Goal: Task Accomplishment & Management: Complete application form

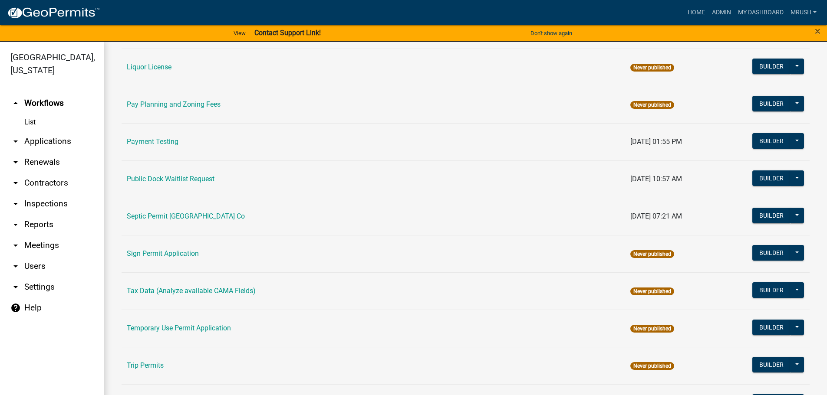
scroll to position [420, 0]
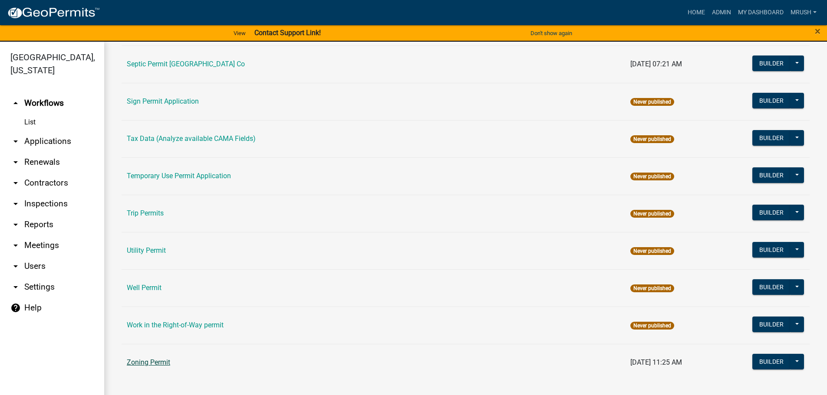
click at [145, 361] on link "Zoning Permit" at bounding box center [148, 362] width 43 height 8
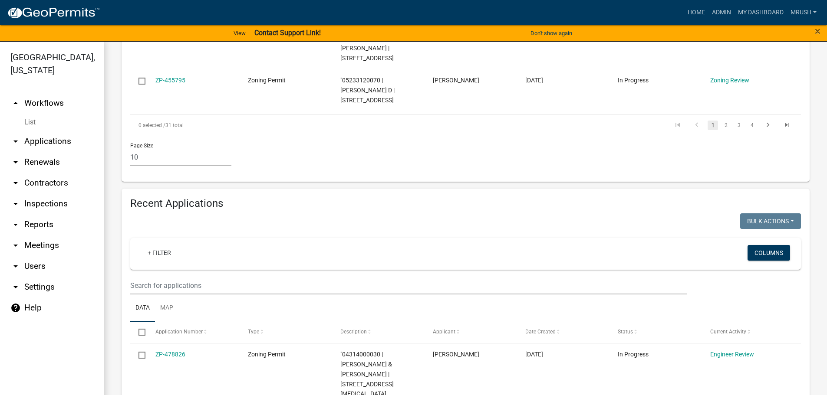
scroll to position [723, 0]
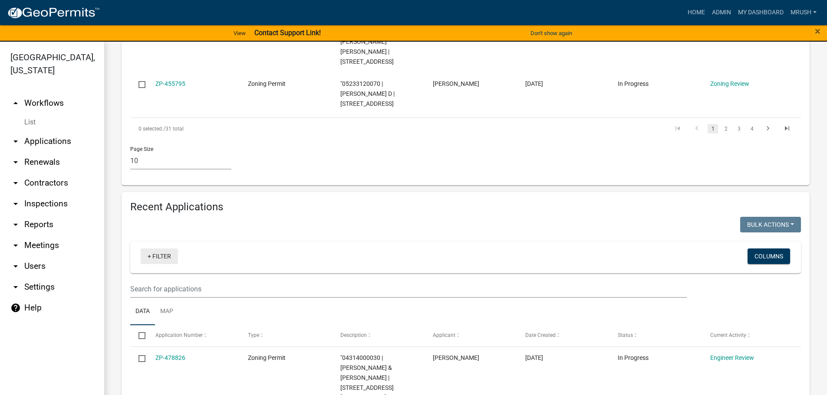
click at [162, 249] on link "+ Filter" at bounding box center [159, 257] width 37 height 16
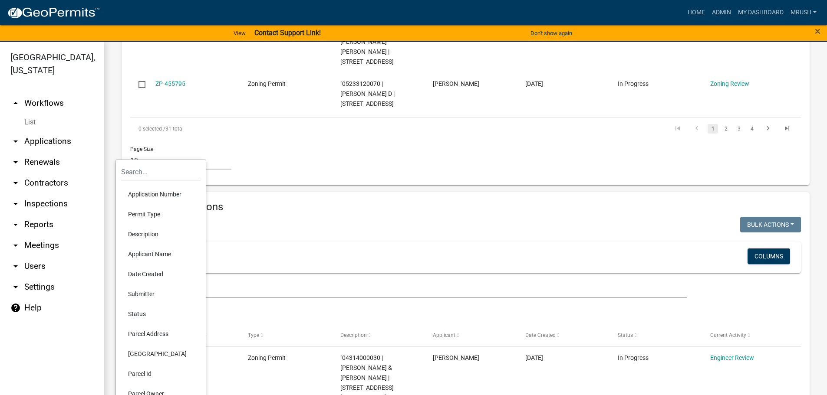
click at [151, 193] on li "Application Number" at bounding box center [160, 194] width 79 height 20
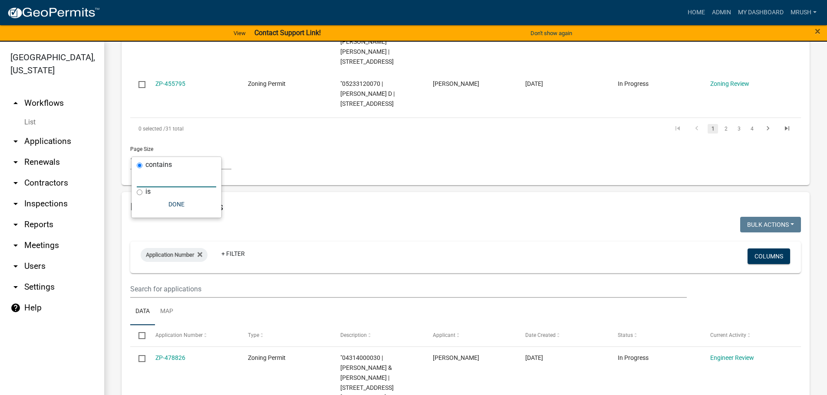
click at [159, 180] on input "text" at bounding box center [176, 179] width 79 height 18
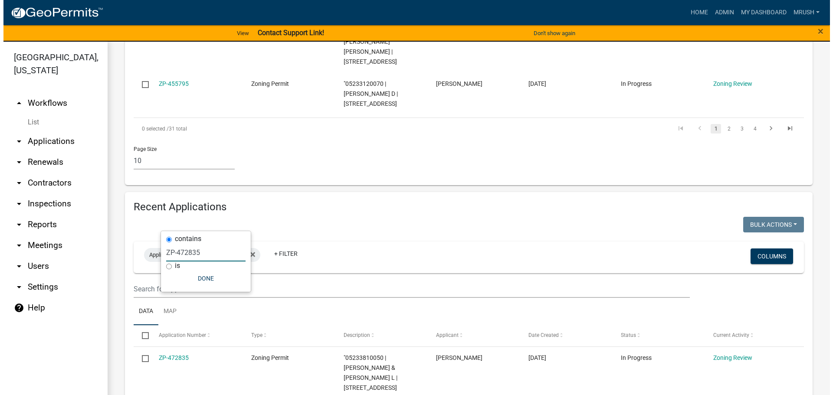
scroll to position [648, 0]
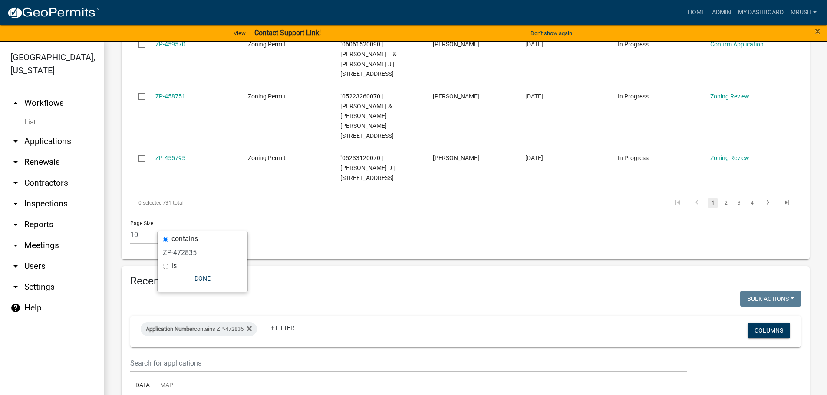
type input "ZP-472835"
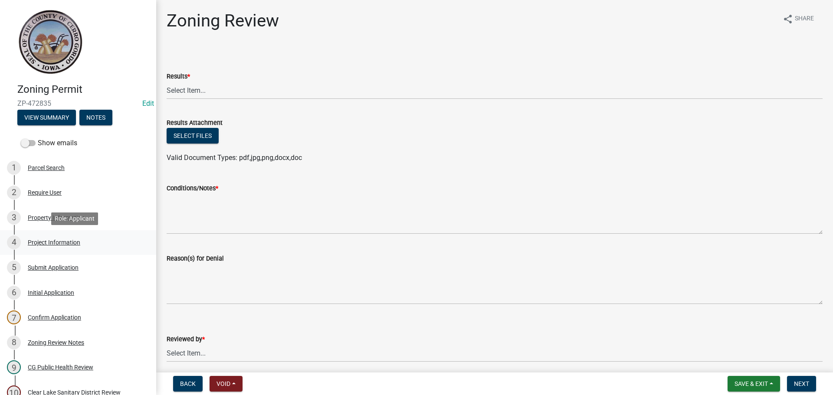
click at [60, 242] on div "Project Information" at bounding box center [54, 243] width 53 height 6
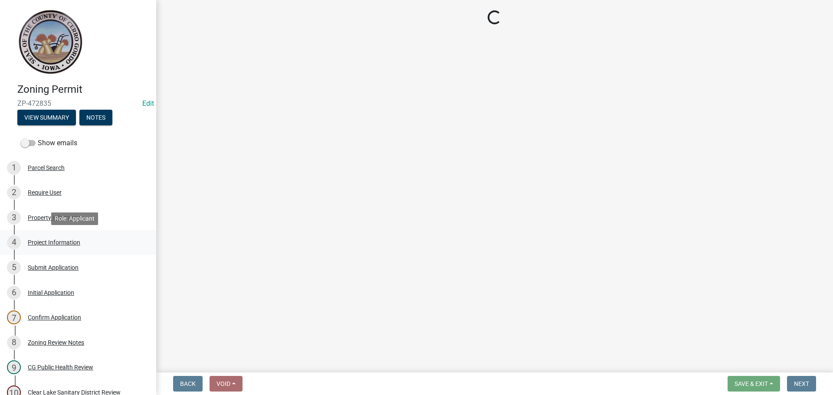
select select "c33da19a-5b3e-4f51-a669-d4d436de7689"
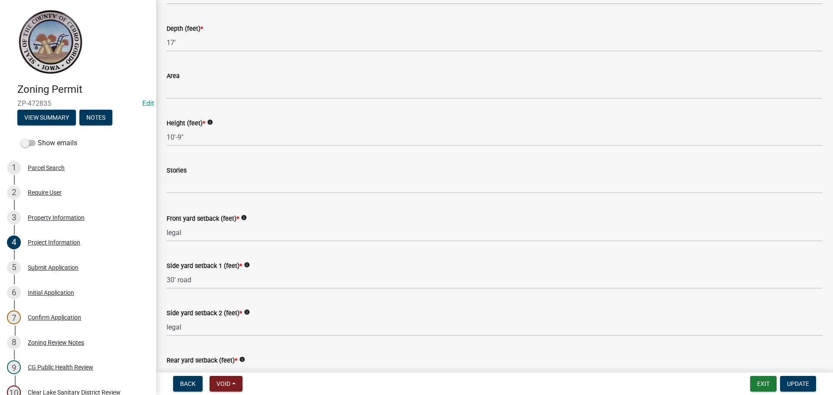
scroll to position [696, 0]
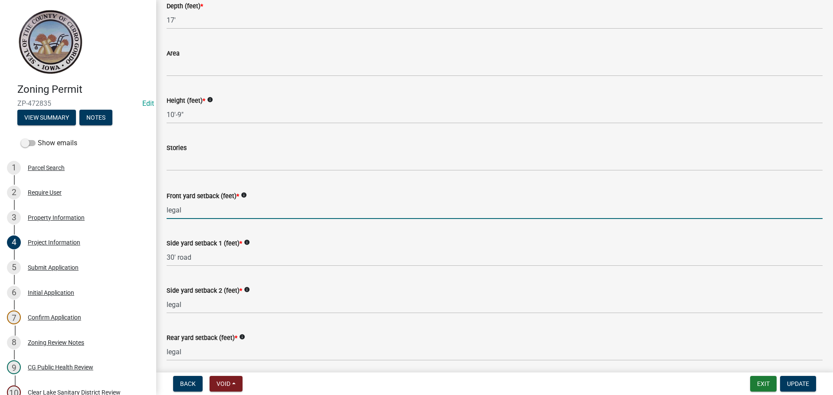
drag, startPoint x: 187, startPoint y: 209, endPoint x: 154, endPoint y: 206, distance: 33.1
click at [154, 206] on div "Zoning Permit ZP-472835 Edit View Summary Notes Show emails 1 Parcel Search 2 R…" at bounding box center [416, 197] width 833 height 395
type input "30+"
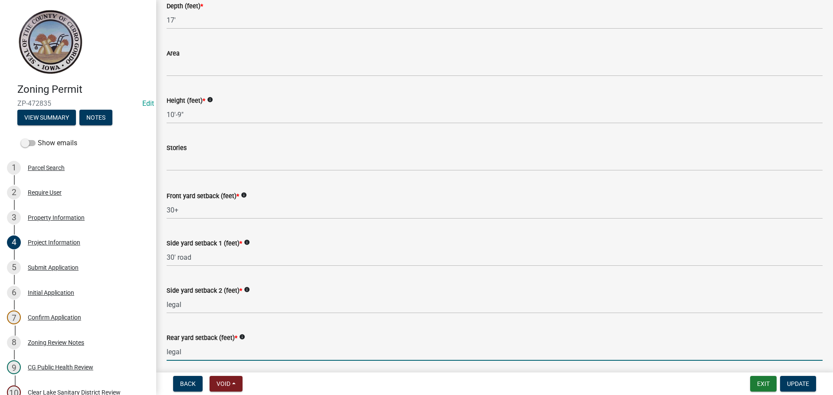
drag, startPoint x: 183, startPoint y: 352, endPoint x: 165, endPoint y: 351, distance: 17.8
click at [165, 351] on div "Rear yard setback (feet) * info legal" at bounding box center [494, 341] width 669 height 40
type input "30+"
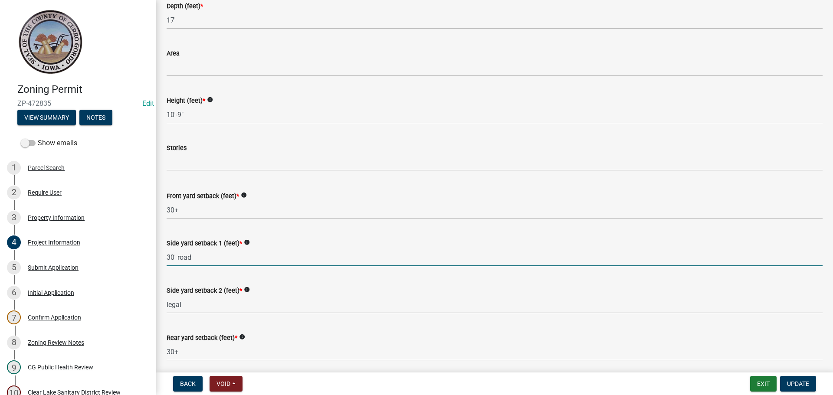
click at [198, 258] on input "30' road" at bounding box center [495, 258] width 656 height 18
type input "3"
type input "9' SS Dr"
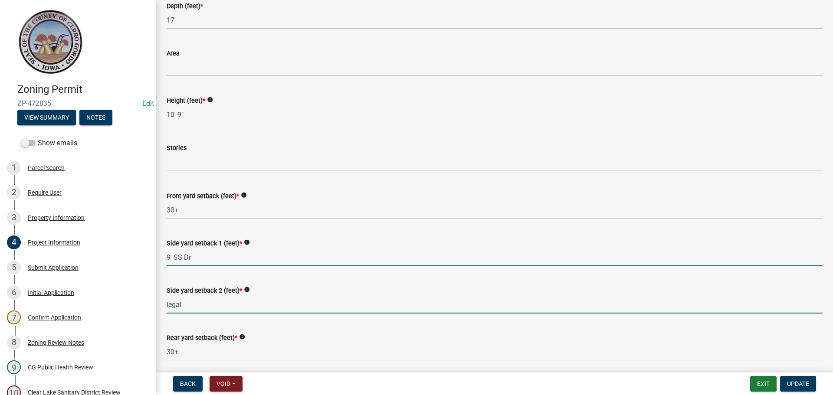
click at [309, 301] on input "legal" at bounding box center [495, 305] width 656 height 18
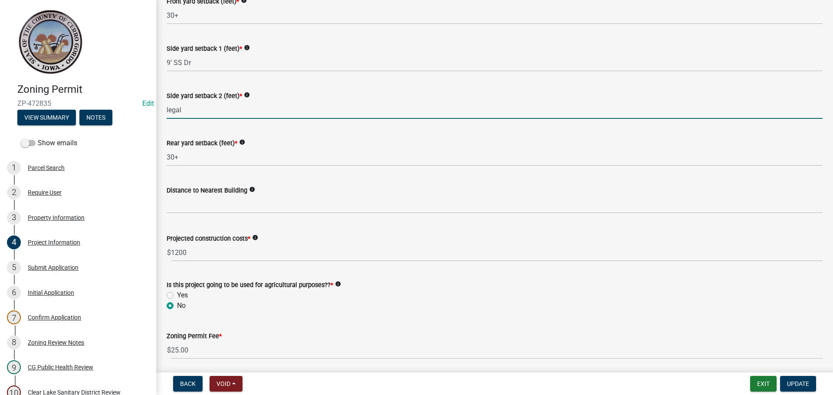
scroll to position [923, 0]
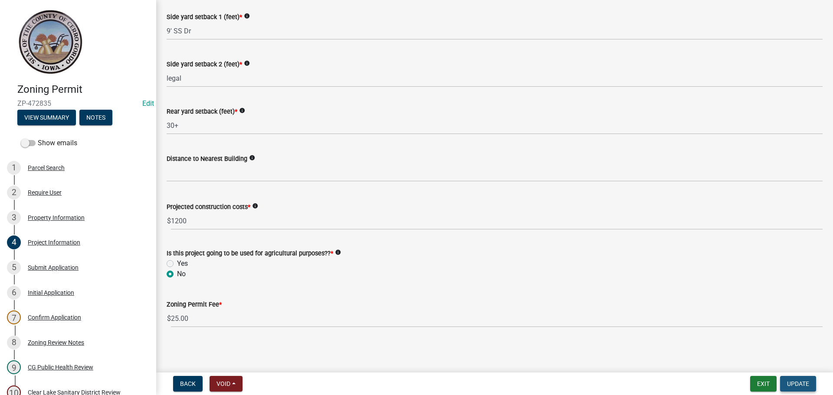
click at [794, 385] on span "Update" at bounding box center [798, 384] width 22 height 7
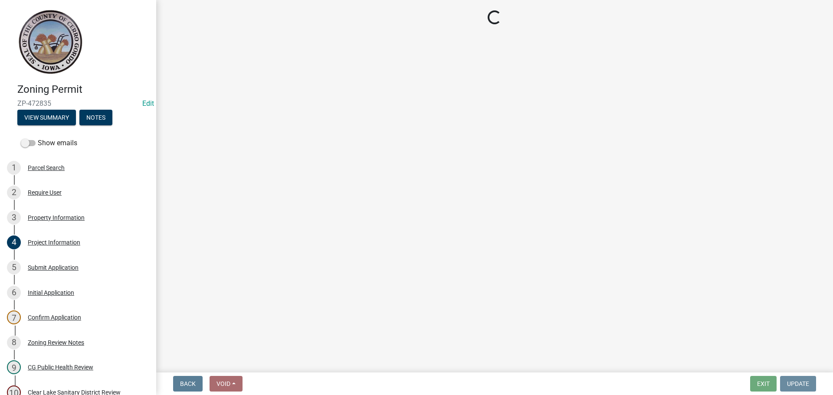
scroll to position [0, 0]
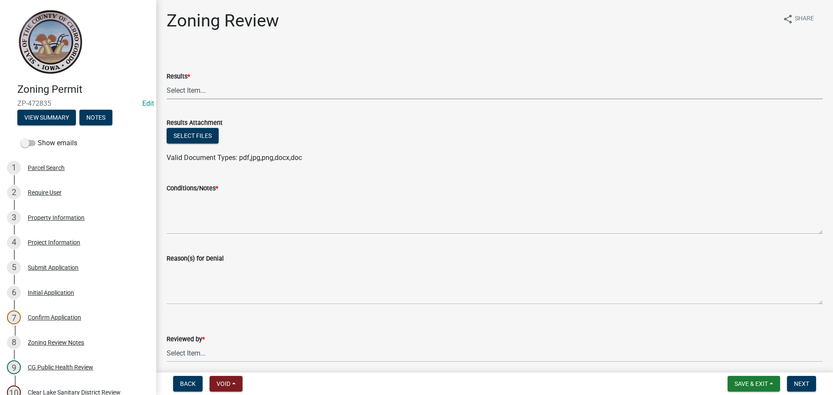
click at [195, 91] on select "Select Item... Approved Denied Agricultural Exemption Need further information …" at bounding box center [495, 91] width 656 height 18
click at [167, 82] on select "Select Item... Approved Denied Agricultural Exemption Need further information …" at bounding box center [495, 91] width 656 height 18
select select "fc80a94f-45c9-4365-ab2a-89f73cc1349d"
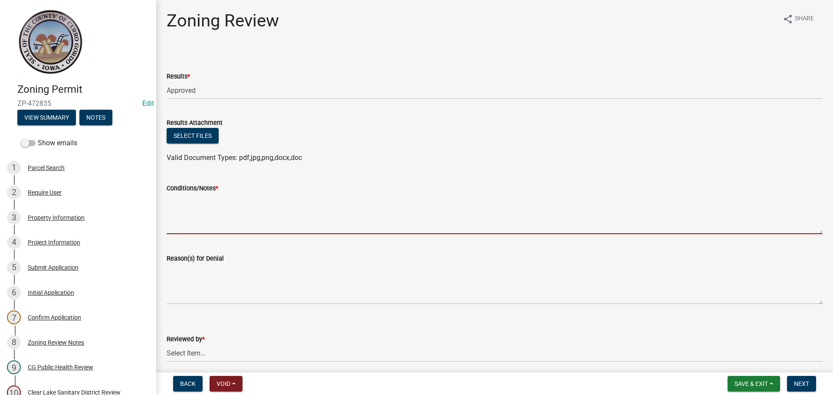
click at [180, 214] on textarea "Conditions/Notes *" at bounding box center [495, 214] width 656 height 41
paste textarea "All requirements of the R-3 Single Family Residential District and general requ…"
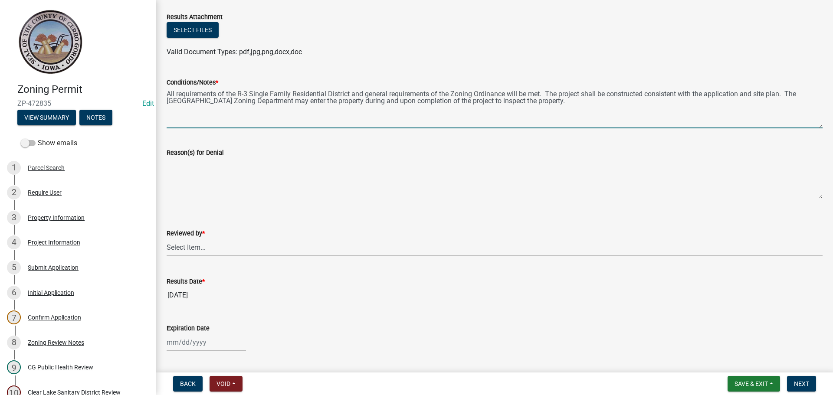
scroll to position [198, 0]
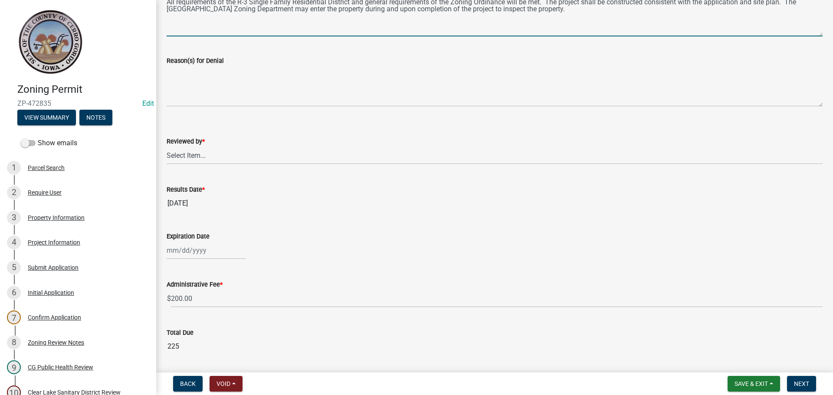
type textarea "All requirements of the R-3 Single Family Residential District and general requ…"
click at [199, 157] on select "Select Item... [PERSON_NAME]" at bounding box center [495, 156] width 656 height 18
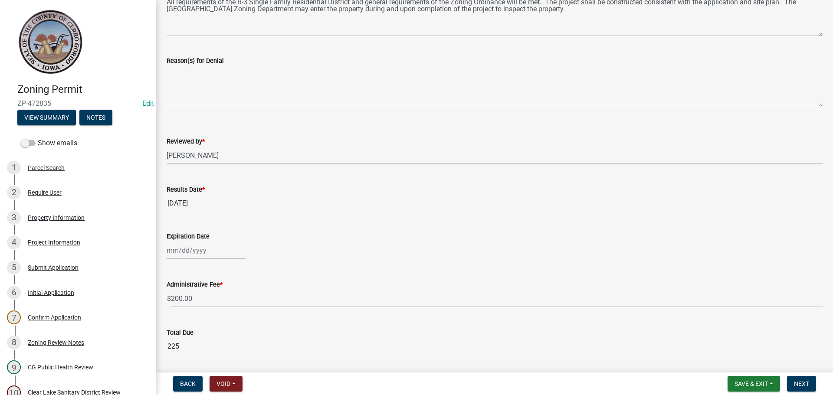
click at [167, 147] on select "Select Item... [PERSON_NAME]" at bounding box center [495, 156] width 656 height 18
select select "69fed02d-fe84-448a-ba5b-be224adec29d"
click at [206, 252] on input "Expiration Date" at bounding box center [206, 251] width 79 height 18
click at [260, 136] on span "Next month" at bounding box center [258, 134] width 7 height 7
select select "10"
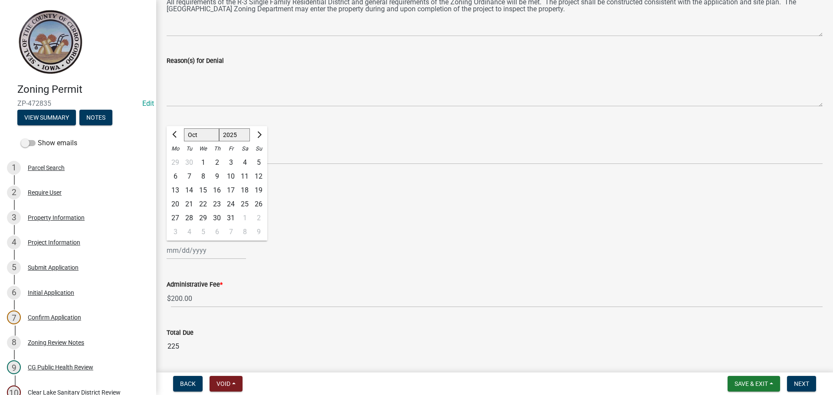
click at [220, 190] on div "16" at bounding box center [217, 191] width 14 height 14
type input "[DATE]"
click at [220, 190] on div "Results Date *" at bounding box center [495, 189] width 656 height 10
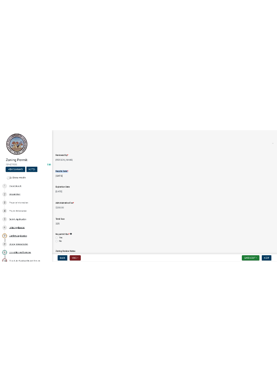
scroll to position [322, 0]
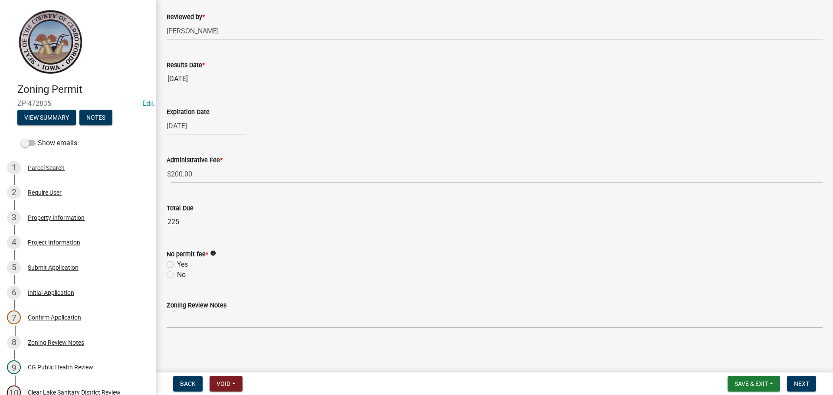
click at [177, 274] on label "No" at bounding box center [181, 275] width 9 height 10
click at [177, 274] on input "No" at bounding box center [180, 273] width 6 height 6
radio input "true"
click at [755, 384] on span "Save & Exit" at bounding box center [751, 384] width 33 height 7
click at [729, 338] on button "Save" at bounding box center [745, 340] width 69 height 21
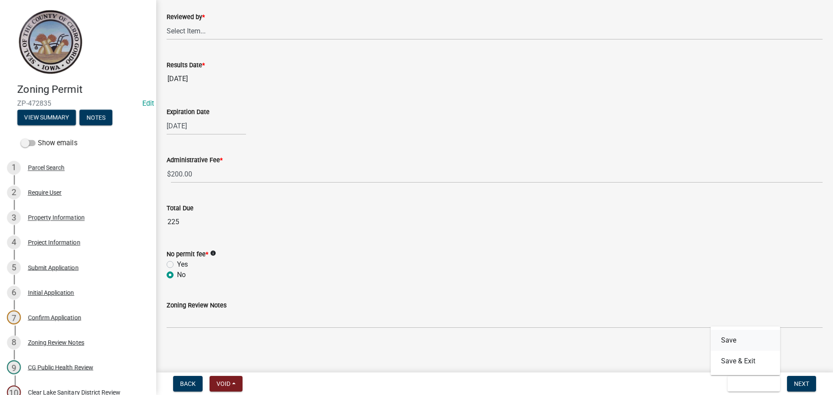
scroll to position [0, 0]
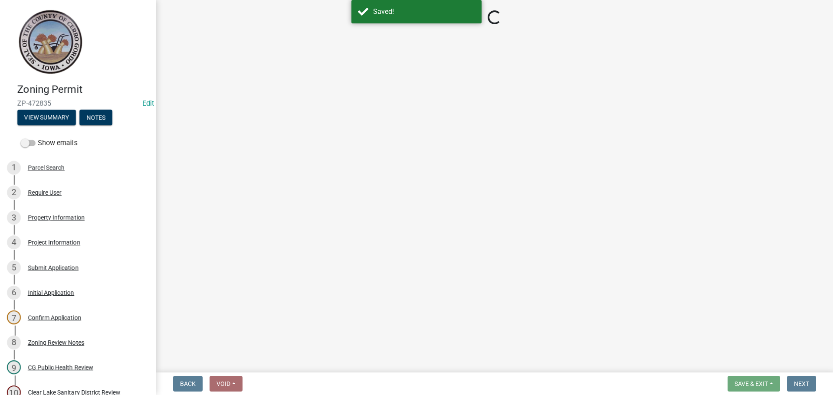
select select "fc80a94f-45c9-4365-ab2a-89f73cc1349d"
select select "69fed02d-fe84-448a-ba5b-be224adec29d"
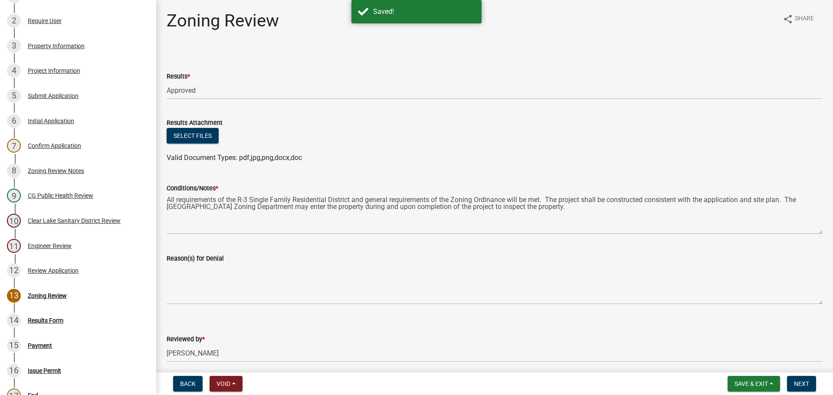
scroll to position [266, 0]
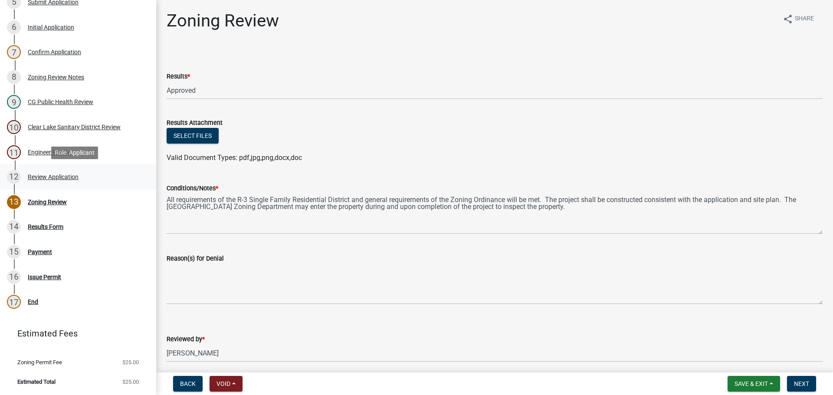
click at [50, 177] on div "Review Application" at bounding box center [53, 177] width 51 height 6
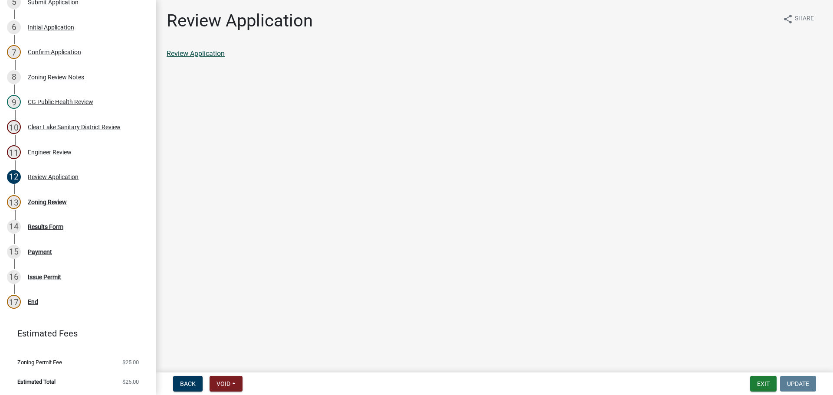
click at [215, 54] on link "Review Application" at bounding box center [196, 53] width 58 height 8
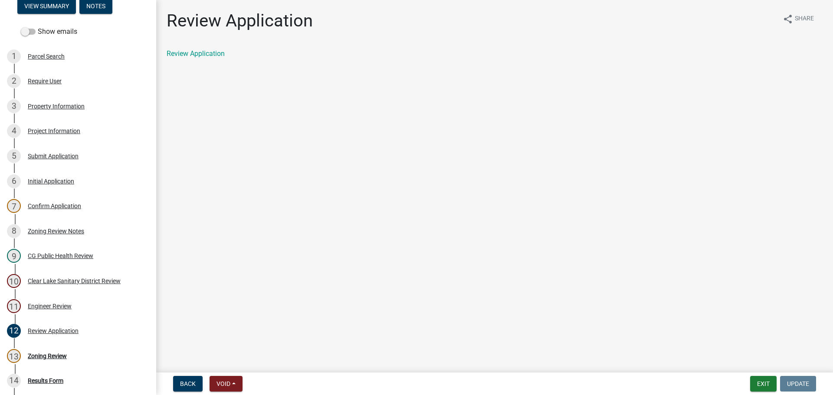
scroll to position [107, 0]
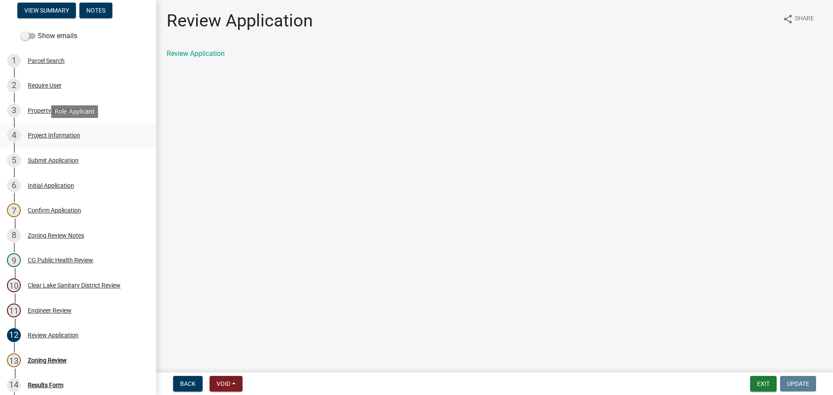
click at [47, 135] on div "Project Information" at bounding box center [54, 135] width 53 height 6
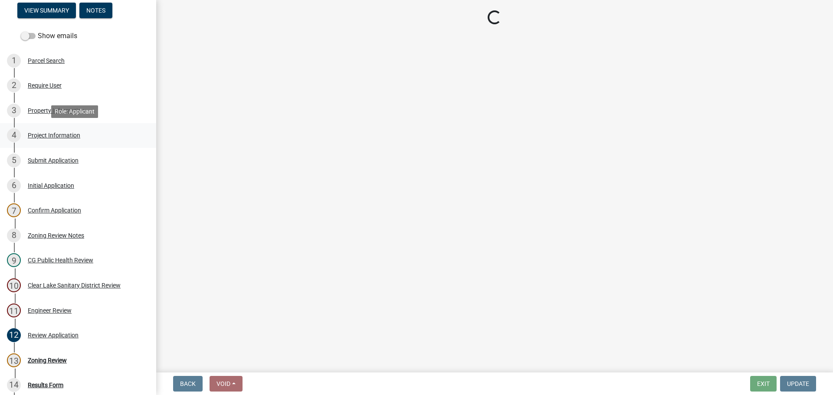
select select "c33da19a-5b3e-4f51-a669-d4d436de7689"
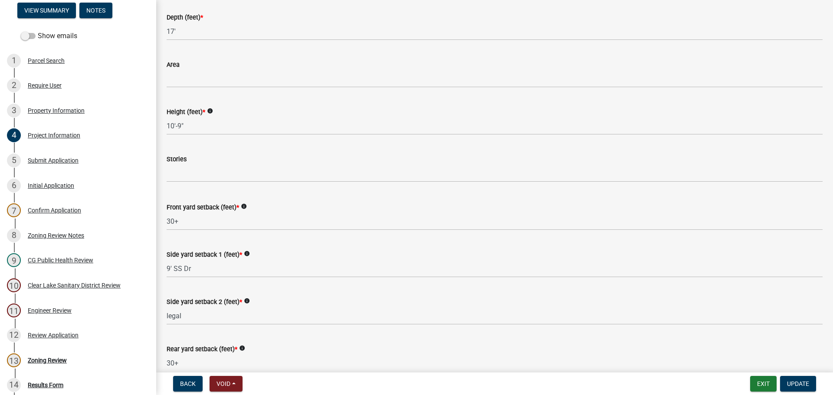
scroll to position [737, 0]
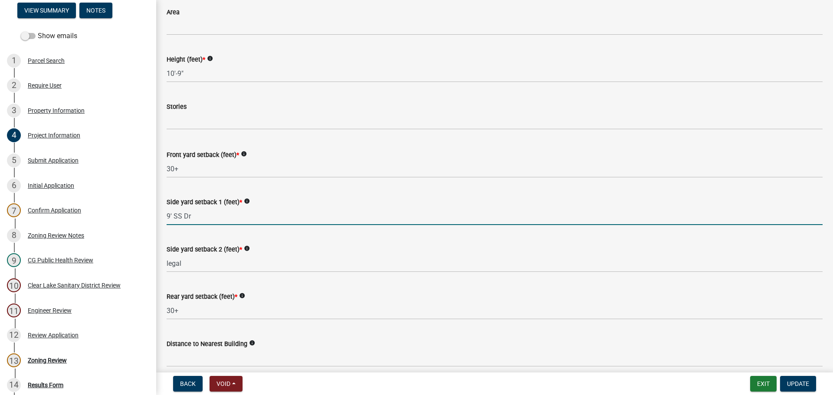
click at [196, 216] on input "9' SS Dr" at bounding box center [495, 216] width 656 height 18
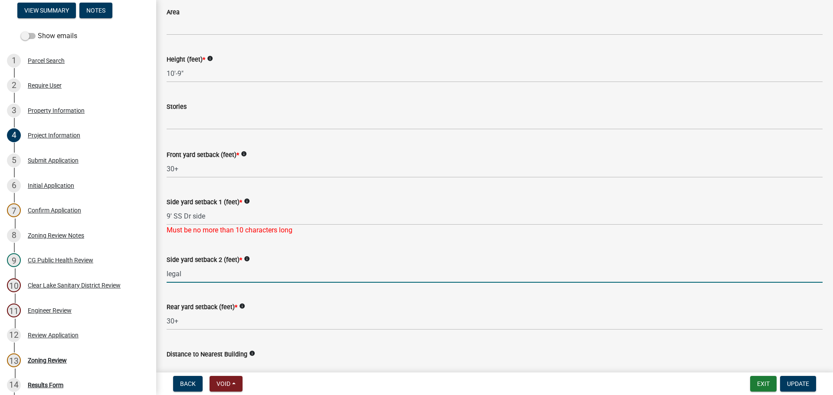
click at [362, 260] on form "Side yard setback 2 (feet) * info legal" at bounding box center [495, 269] width 656 height 28
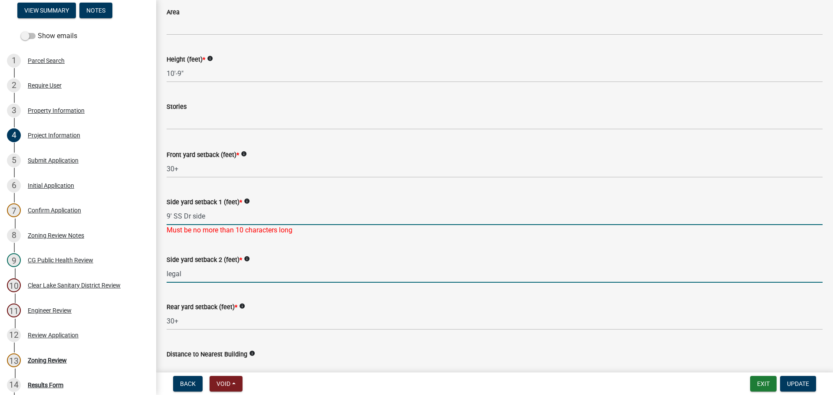
click at [214, 216] on input "9' SS Dr side" at bounding box center [495, 216] width 656 height 18
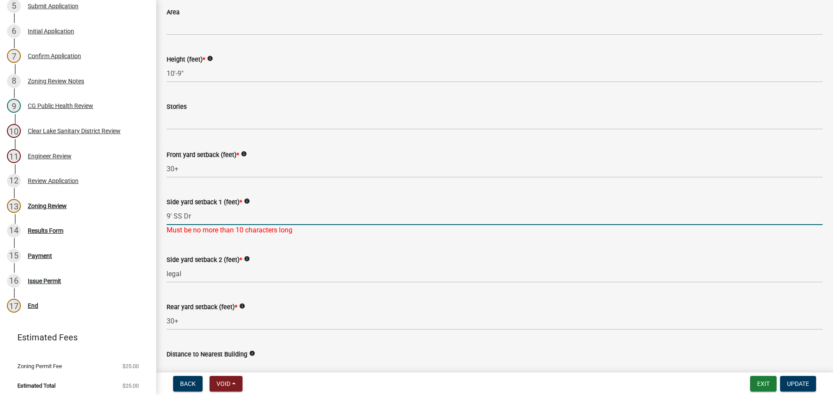
scroll to position [266, 0]
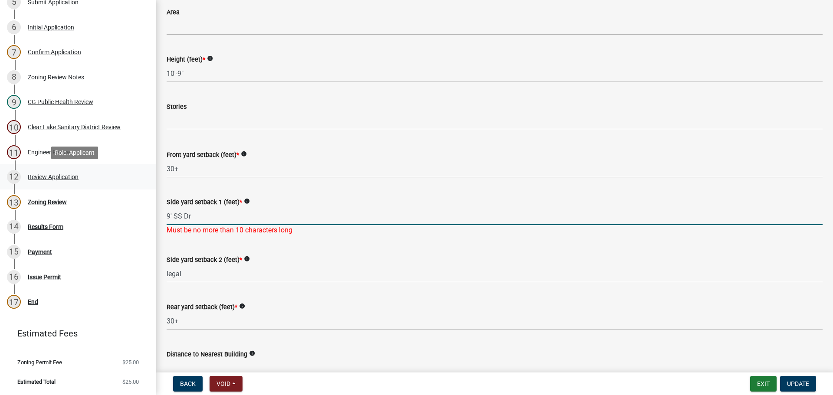
type input "9' SS Dr"
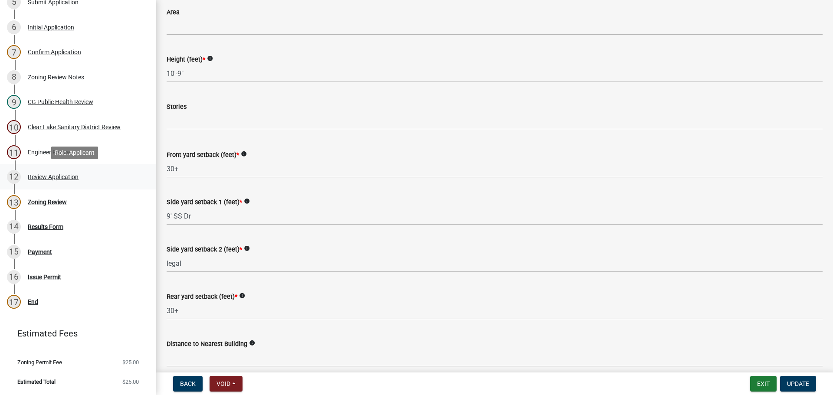
click at [52, 175] on div "Review Application" at bounding box center [53, 177] width 51 height 6
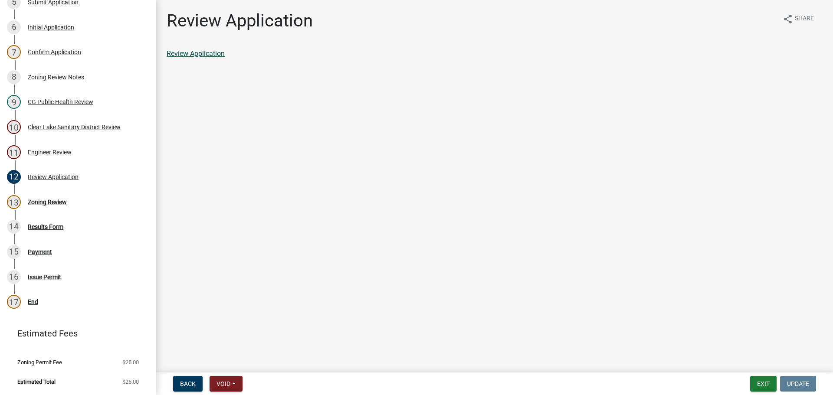
click at [202, 53] on link "Review Application" at bounding box center [196, 53] width 58 height 8
click at [43, 226] on div "Results Form" at bounding box center [46, 227] width 36 height 6
click at [46, 226] on div "Results Form" at bounding box center [46, 227] width 36 height 6
click at [42, 204] on div "Zoning Review" at bounding box center [47, 202] width 39 height 6
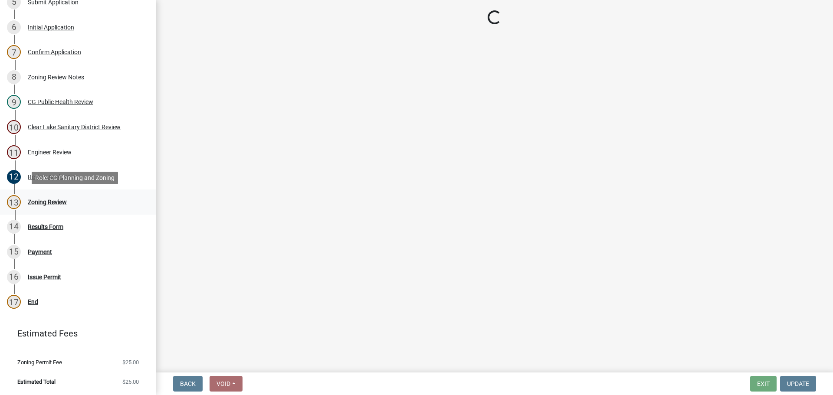
select select "fc80a94f-45c9-4365-ab2a-89f73cc1349d"
select select "69fed02d-fe84-448a-ba5b-be224adec29d"
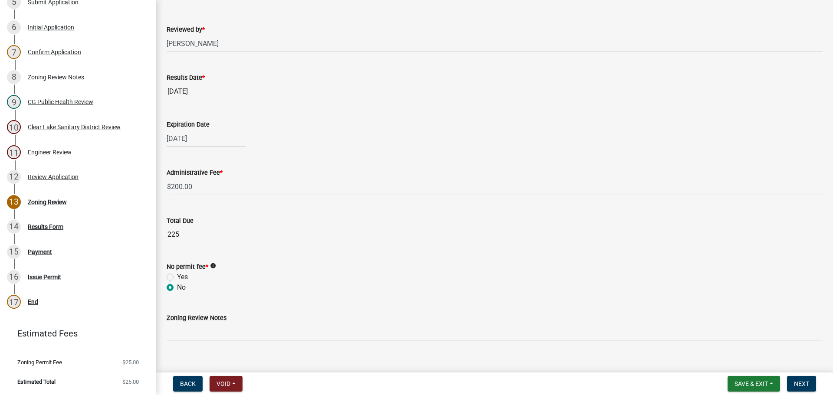
scroll to position [322, 0]
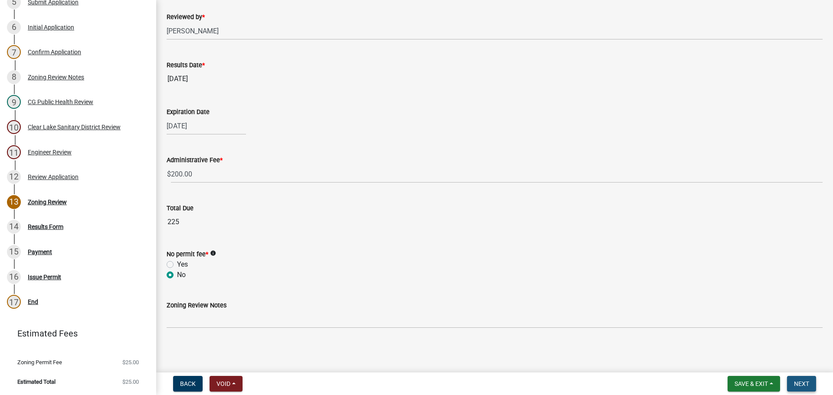
click at [797, 382] on span "Next" at bounding box center [801, 384] width 15 height 7
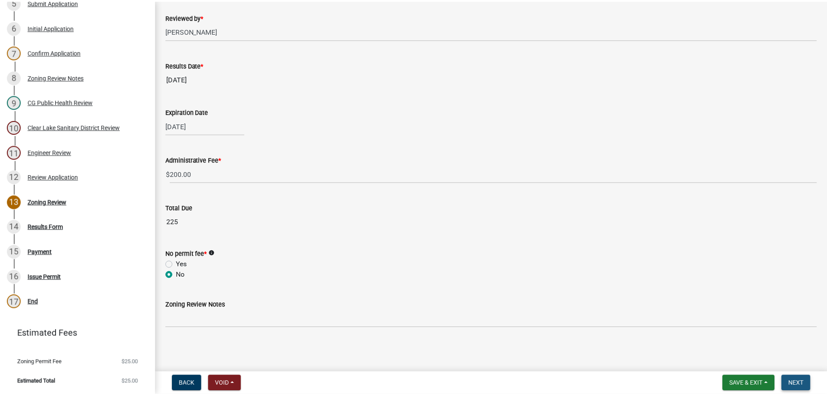
scroll to position [0, 0]
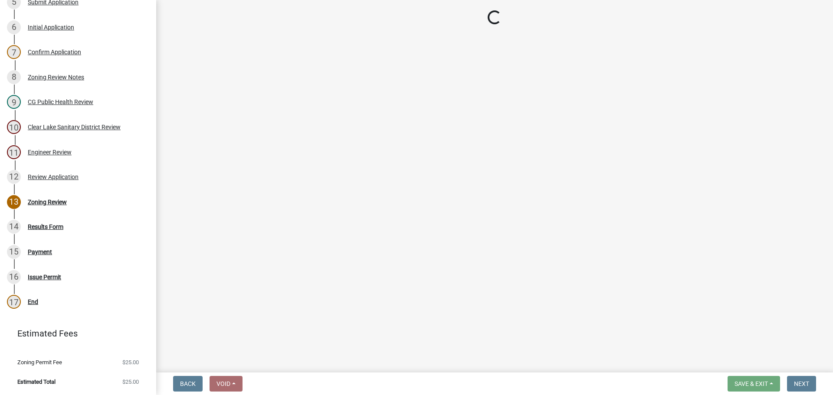
select select "3: 3"
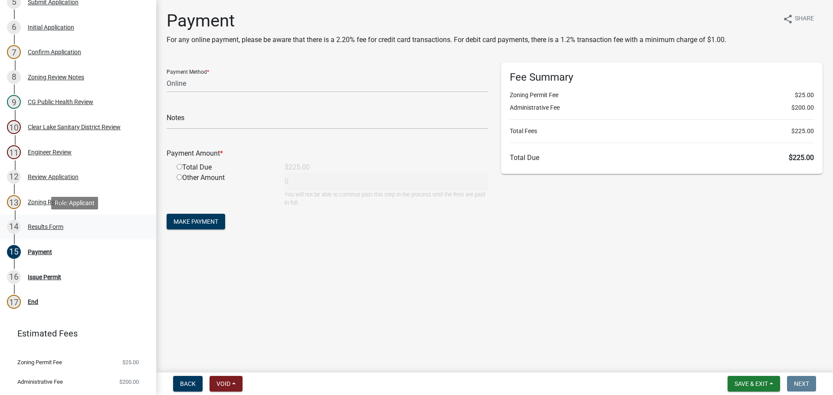
click at [44, 227] on div "Results Form" at bounding box center [46, 227] width 36 height 6
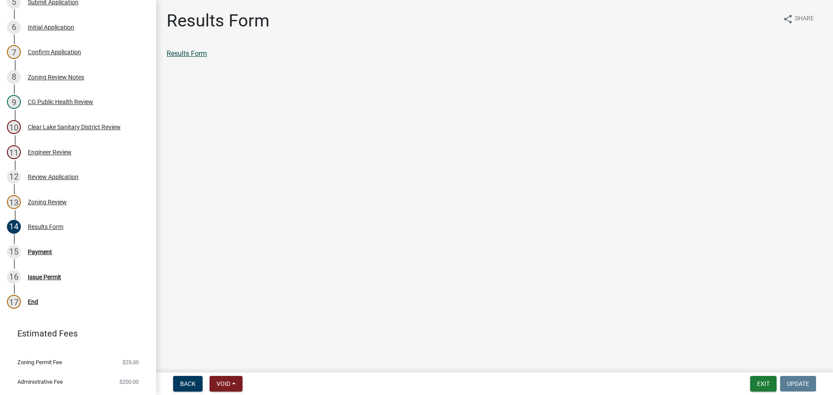
click at [194, 53] on link "Results Form" at bounding box center [187, 53] width 40 height 8
click at [47, 178] on div "Review Application" at bounding box center [53, 177] width 51 height 6
click at [205, 52] on link "Review Application" at bounding box center [196, 53] width 58 height 8
click at [38, 227] on div "Results Form" at bounding box center [46, 227] width 36 height 6
click at [45, 250] on div "Payment" at bounding box center [40, 252] width 24 height 6
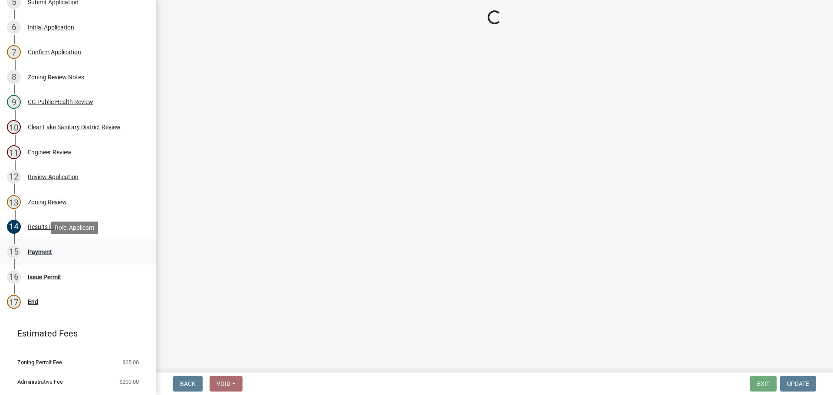
select select "3: 3"
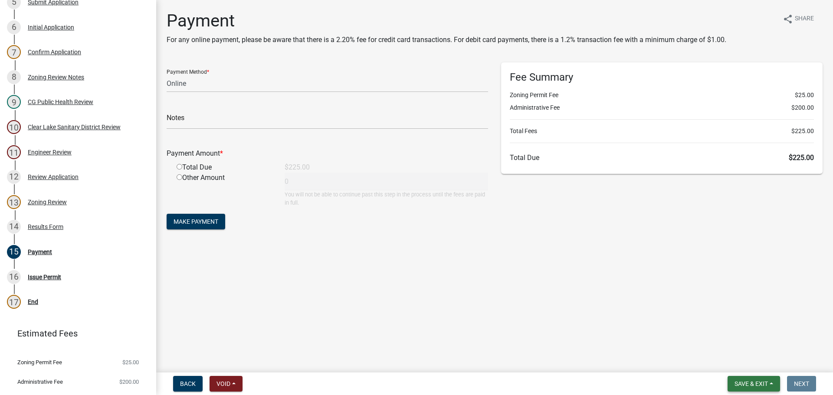
click at [745, 383] on span "Save & Exit" at bounding box center [751, 384] width 33 height 7
click at [741, 359] on button "Save & Exit" at bounding box center [745, 361] width 69 height 21
